Goal: Information Seeking & Learning: Compare options

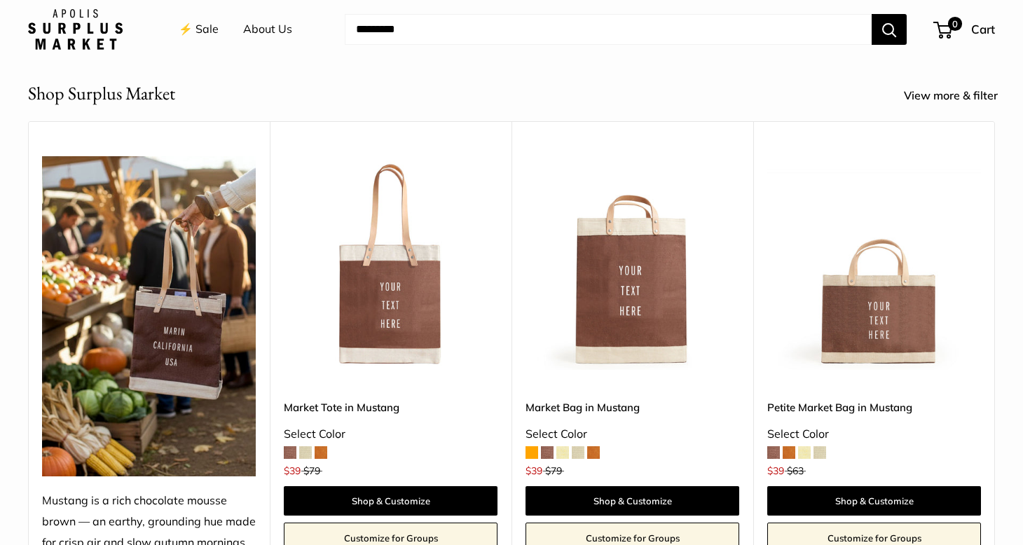
scroll to position [544, 0]
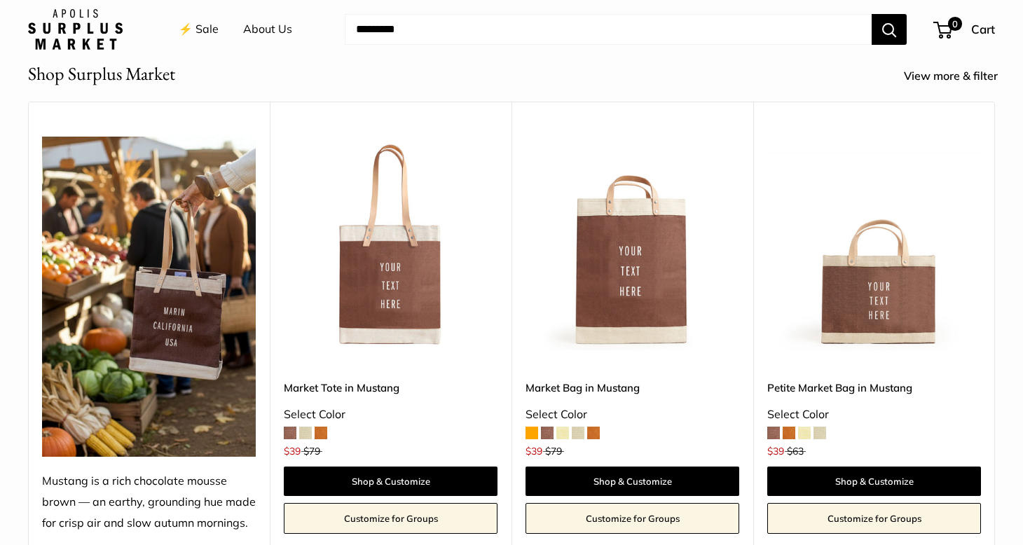
click at [592, 431] on span at bounding box center [593, 433] width 13 height 13
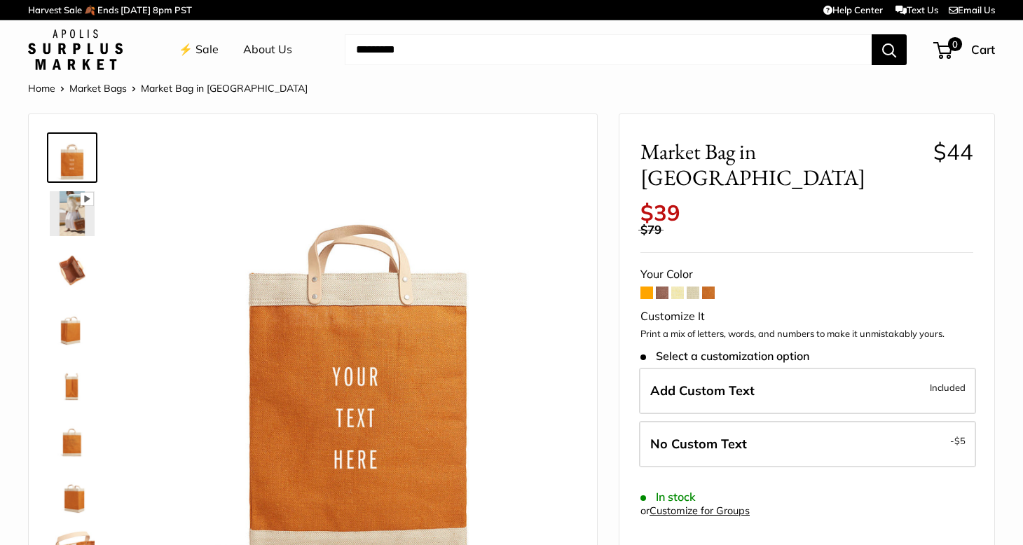
drag, startPoint x: 770, startPoint y: 4, endPoint x: 607, endPoint y: 310, distance: 346.6
click at [692, 287] on span at bounding box center [693, 293] width 13 height 13
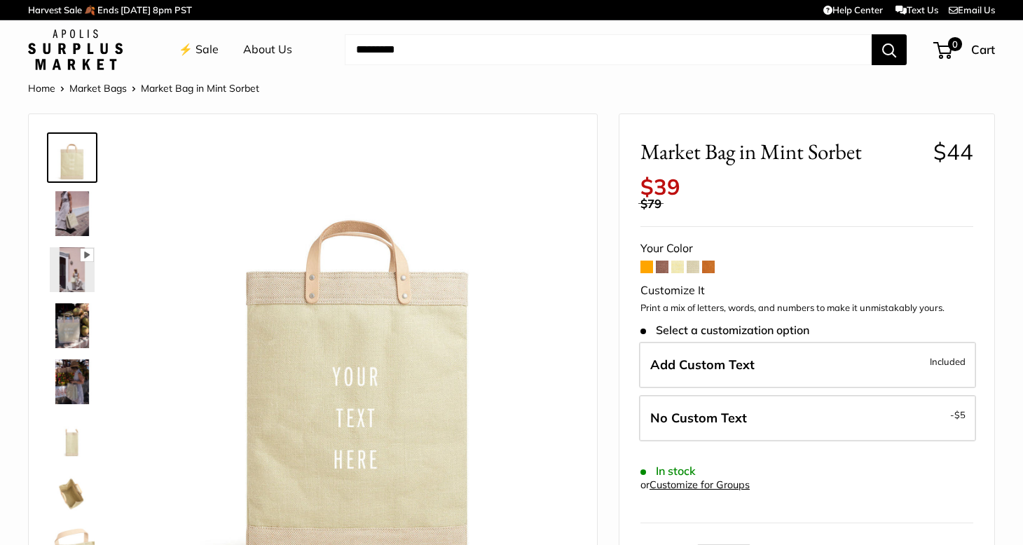
click at [679, 261] on span at bounding box center [677, 267] width 13 height 13
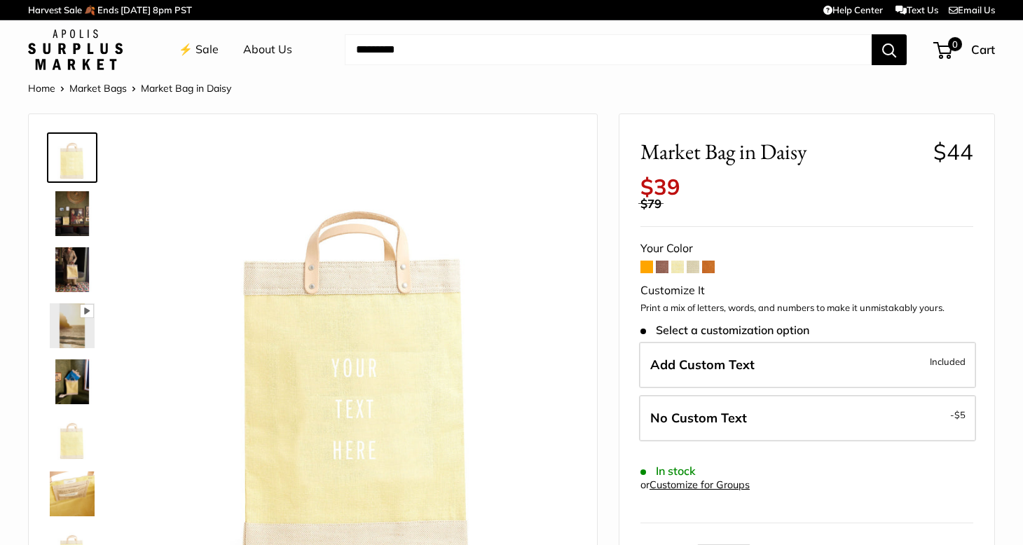
click at [659, 261] on span at bounding box center [662, 267] width 13 height 13
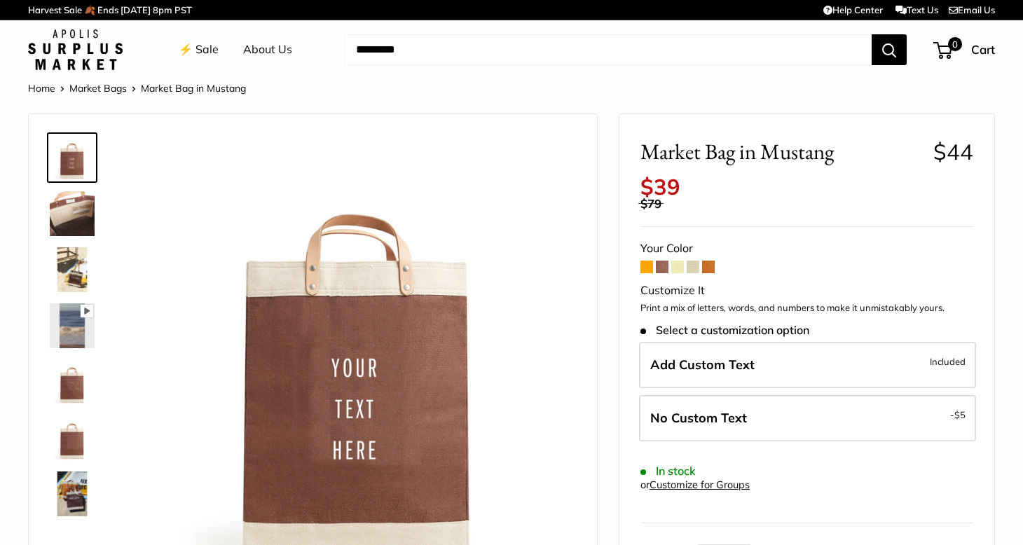
click at [648, 261] on span at bounding box center [646, 267] width 13 height 13
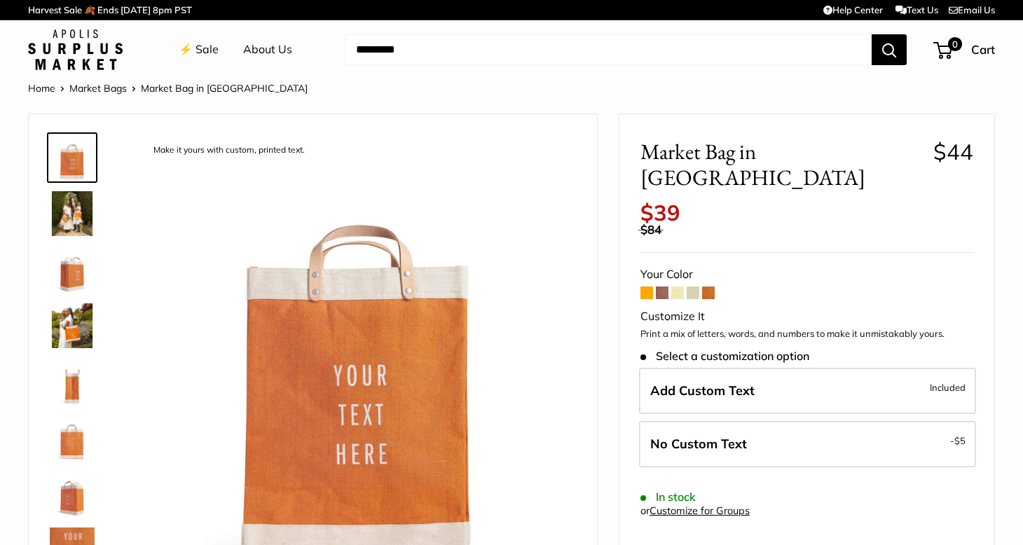
click at [661, 287] on span at bounding box center [662, 293] width 13 height 13
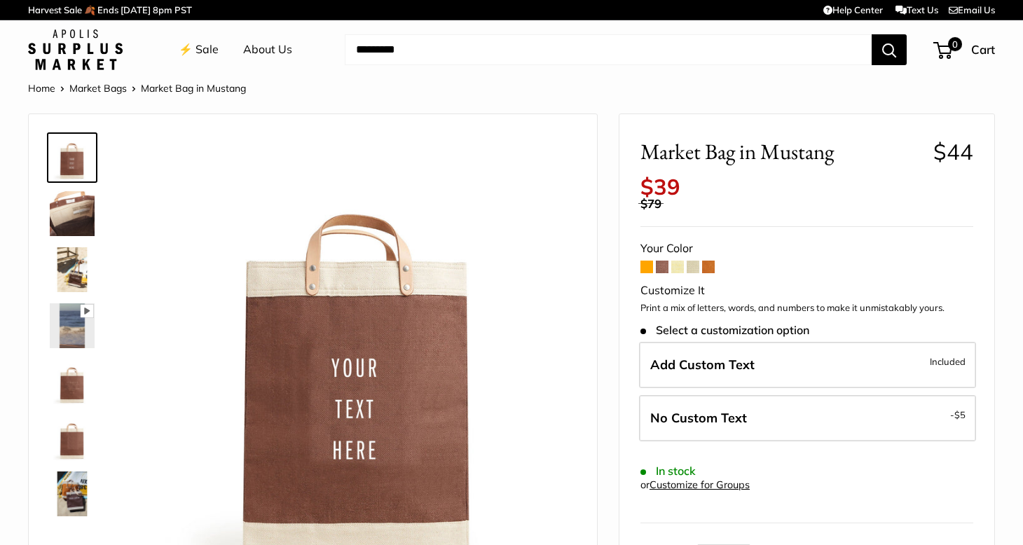
click at [644, 261] on span at bounding box center [646, 267] width 13 height 13
